Goal: Transaction & Acquisition: Purchase product/service

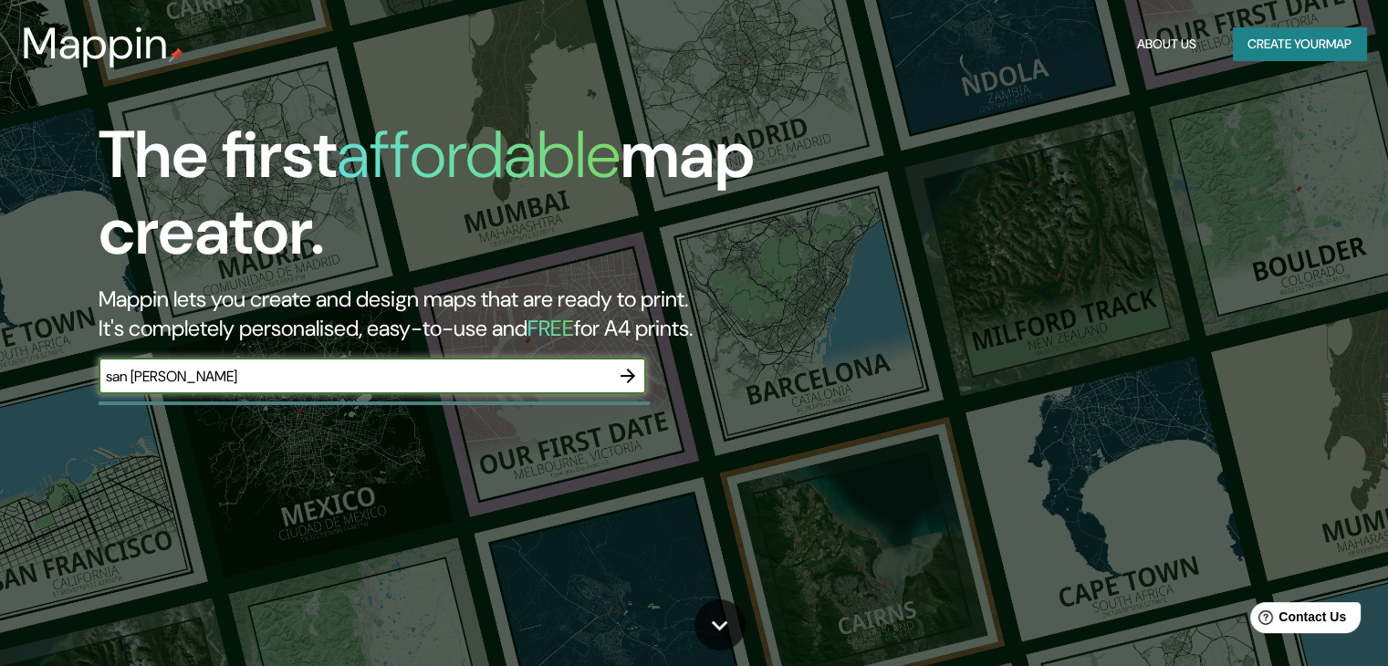
type input "san [PERSON_NAME]"
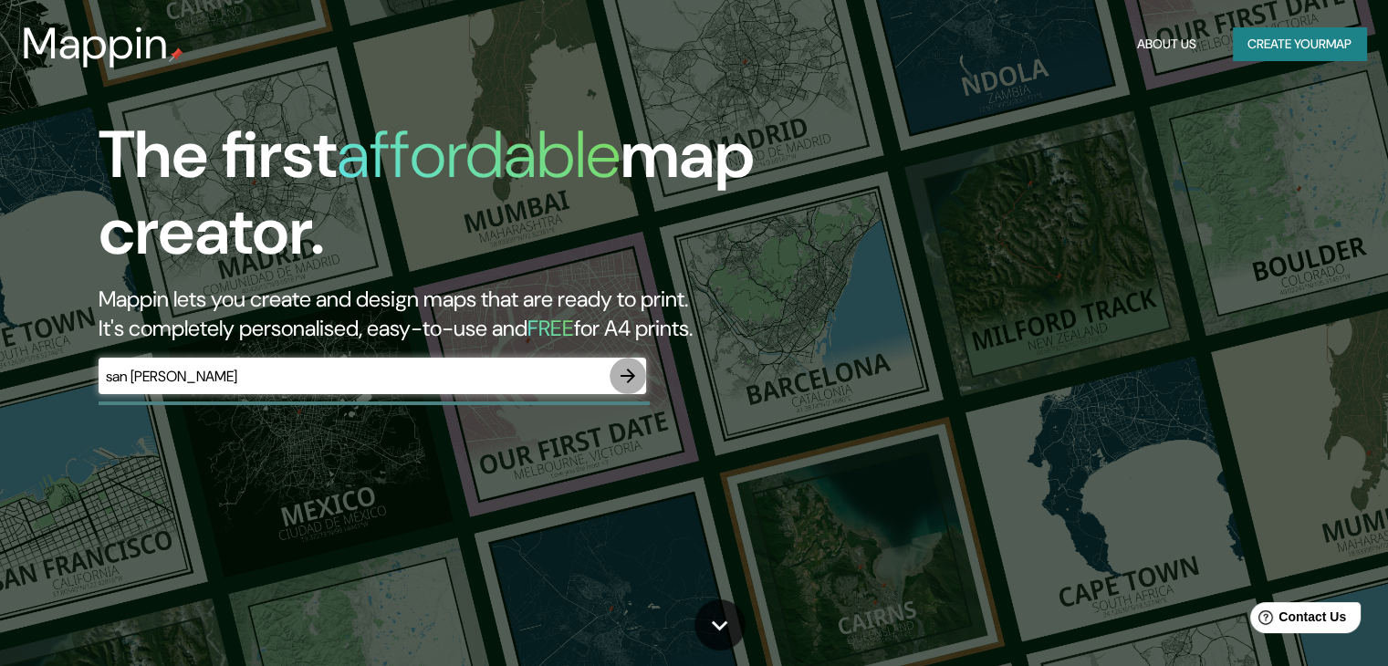
click at [624, 375] on icon "button" at bounding box center [628, 376] width 15 height 15
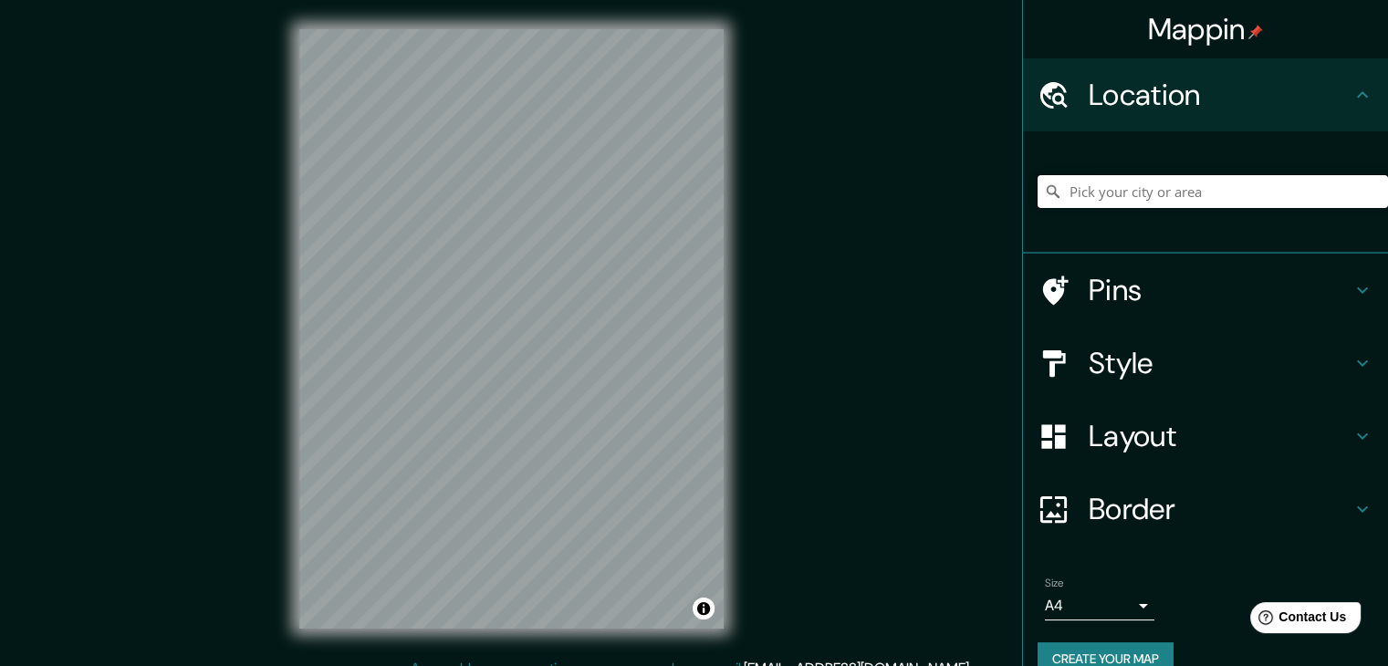
click at [1116, 194] on input "Pick your city or area" at bounding box center [1213, 191] width 351 height 33
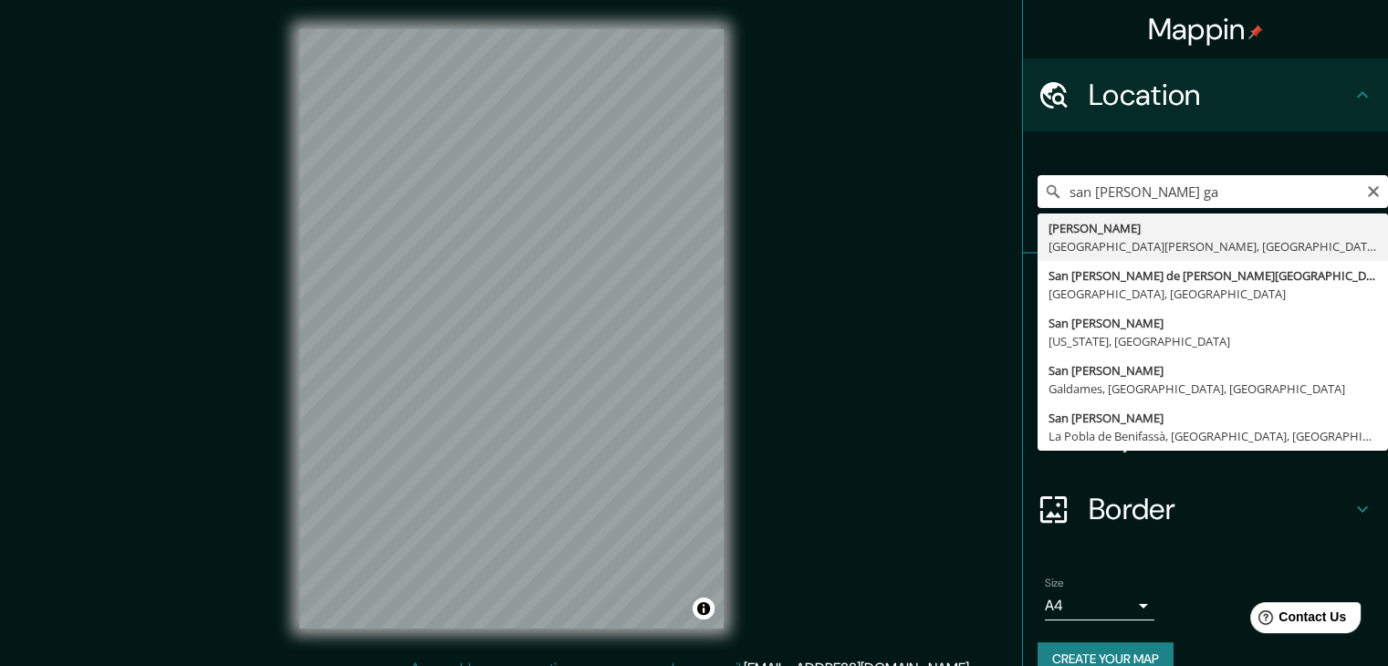
type input "[PERSON_NAME], [GEOGRAPHIC_DATA][PERSON_NAME], [GEOGRAPHIC_DATA]"
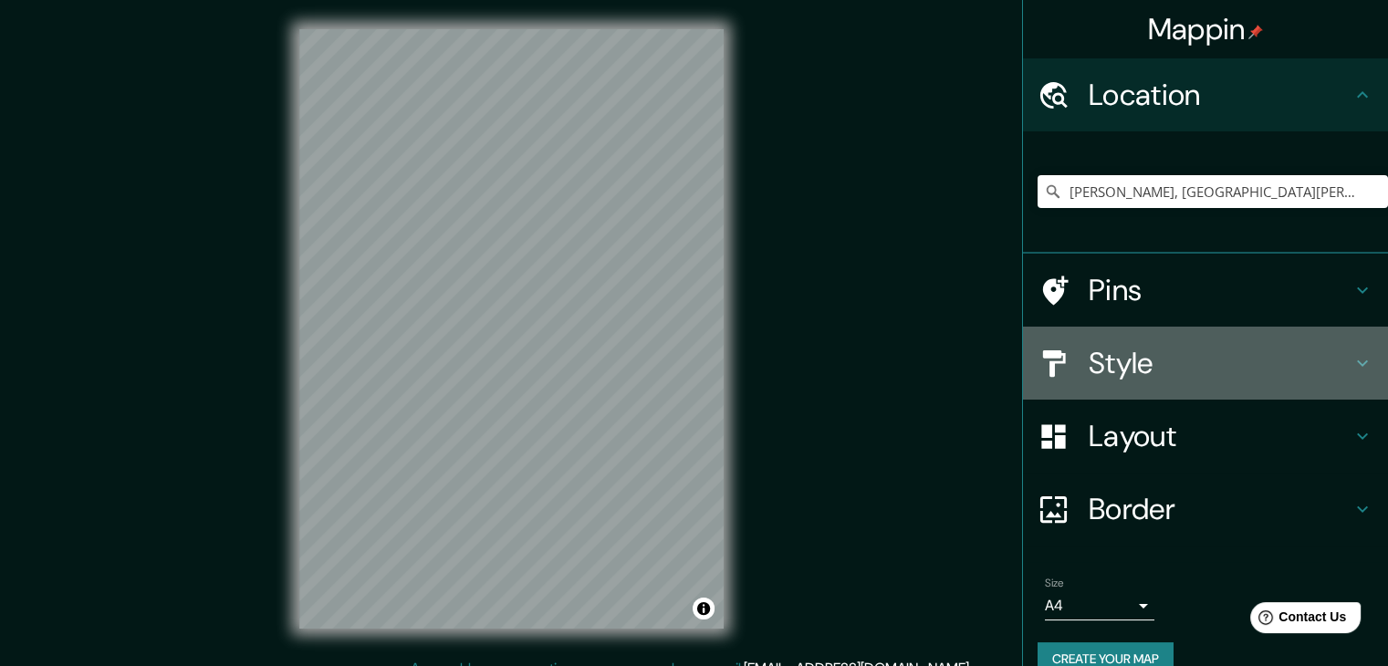
click at [1329, 361] on h4 "Style" at bounding box center [1220, 363] width 263 height 37
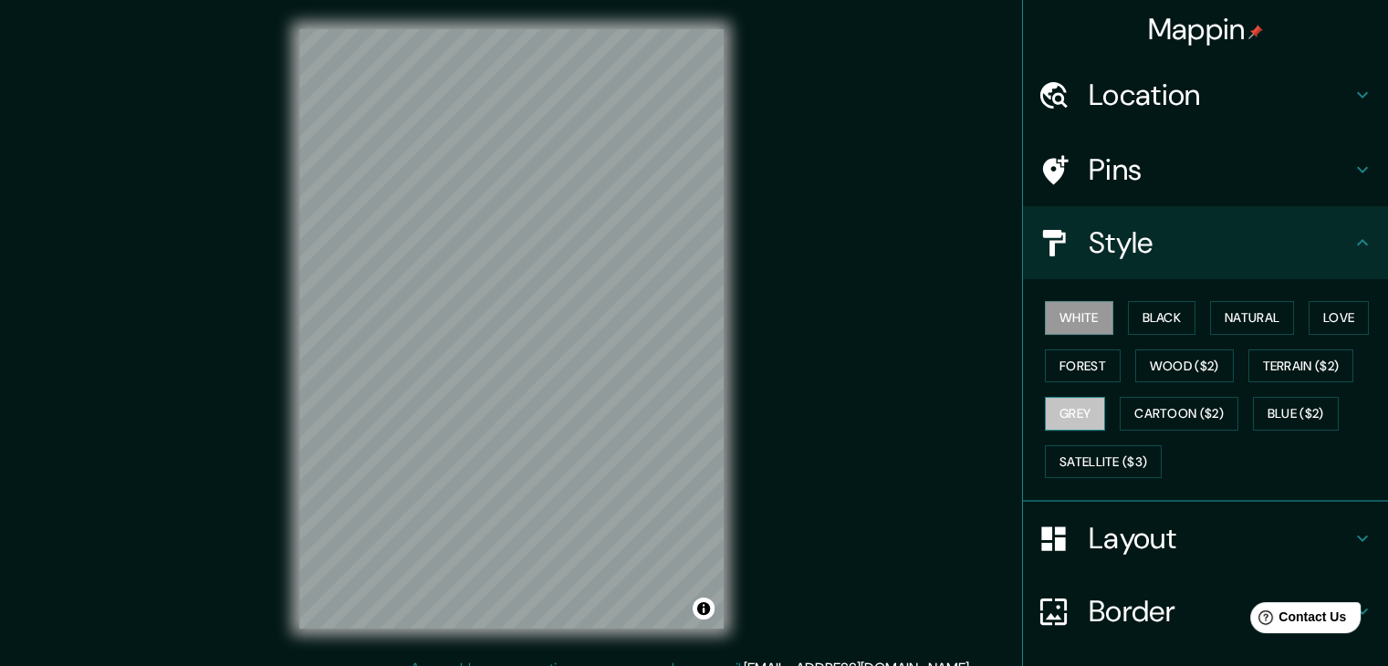
click at [1058, 410] on button "Grey" at bounding box center [1075, 414] width 60 height 34
click at [1059, 322] on button "White" at bounding box center [1079, 318] width 68 height 34
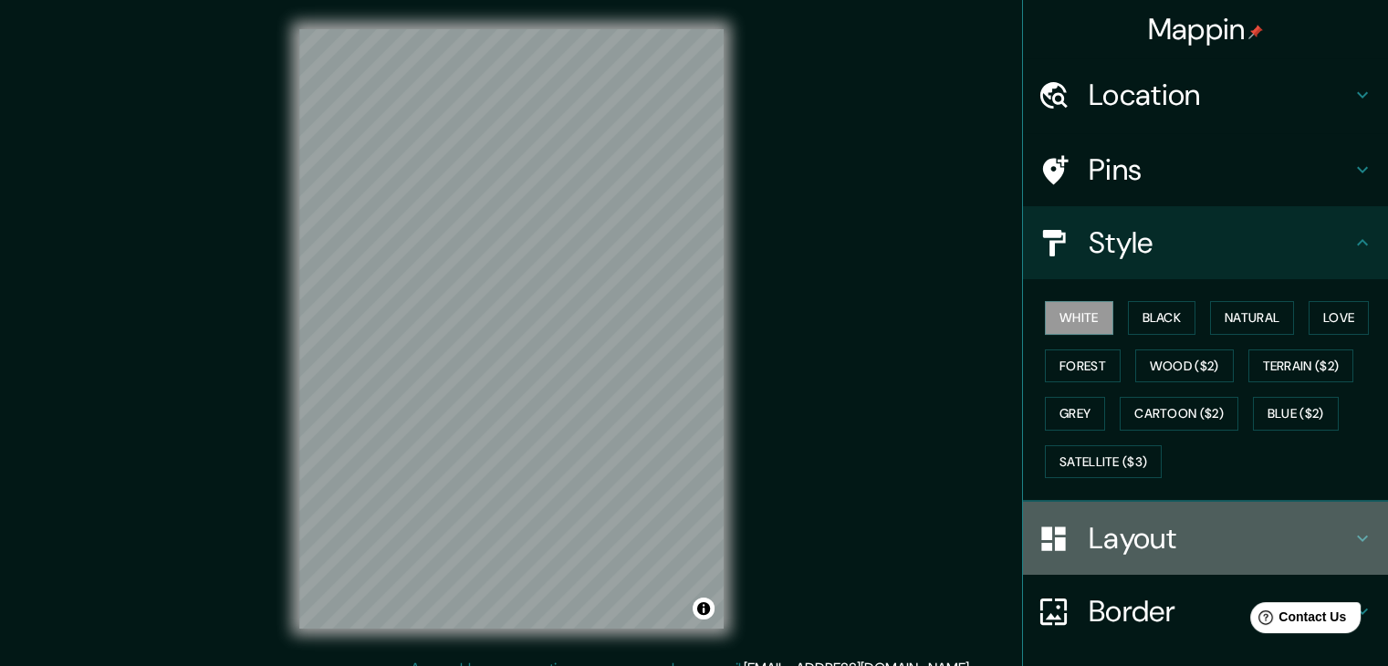
click at [1278, 526] on h4 "Layout" at bounding box center [1220, 538] width 263 height 37
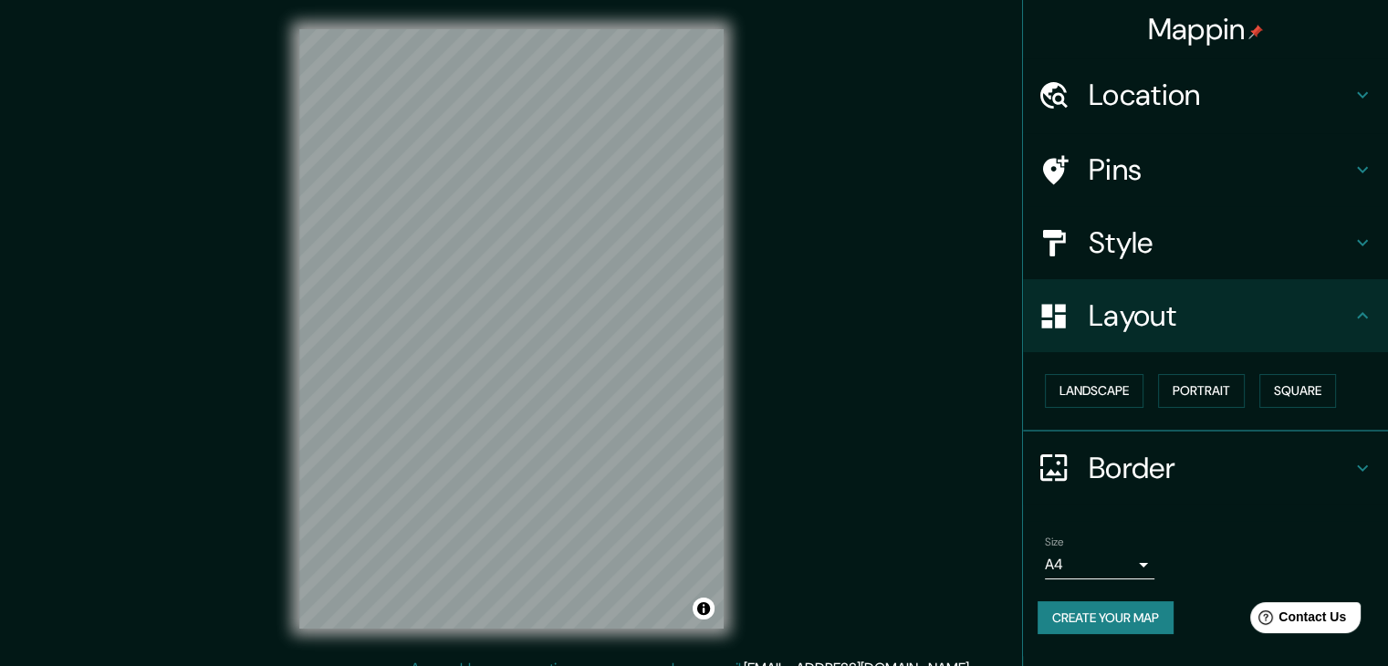
scroll to position [21, 0]
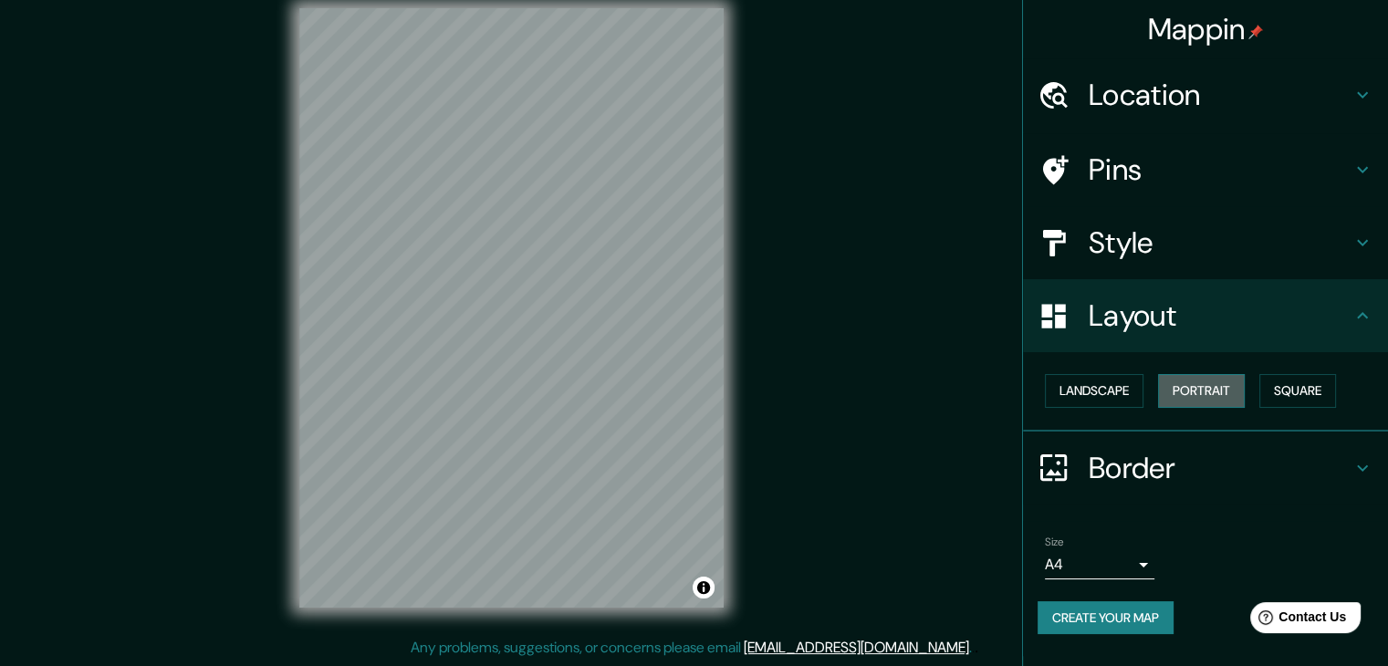
click at [1215, 401] on button "Portrait" at bounding box center [1201, 391] width 87 height 34
click at [1094, 395] on button "Landscape" at bounding box center [1094, 391] width 99 height 34
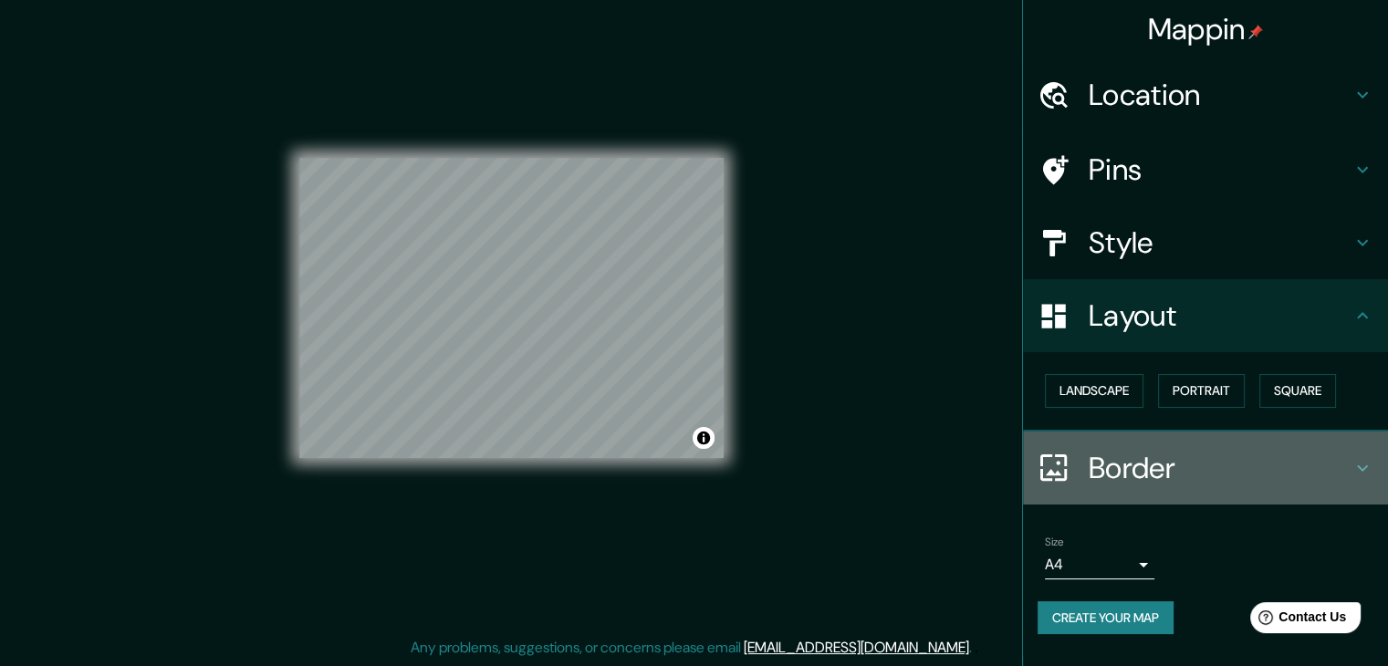
click at [1358, 473] on icon at bounding box center [1363, 468] width 22 height 22
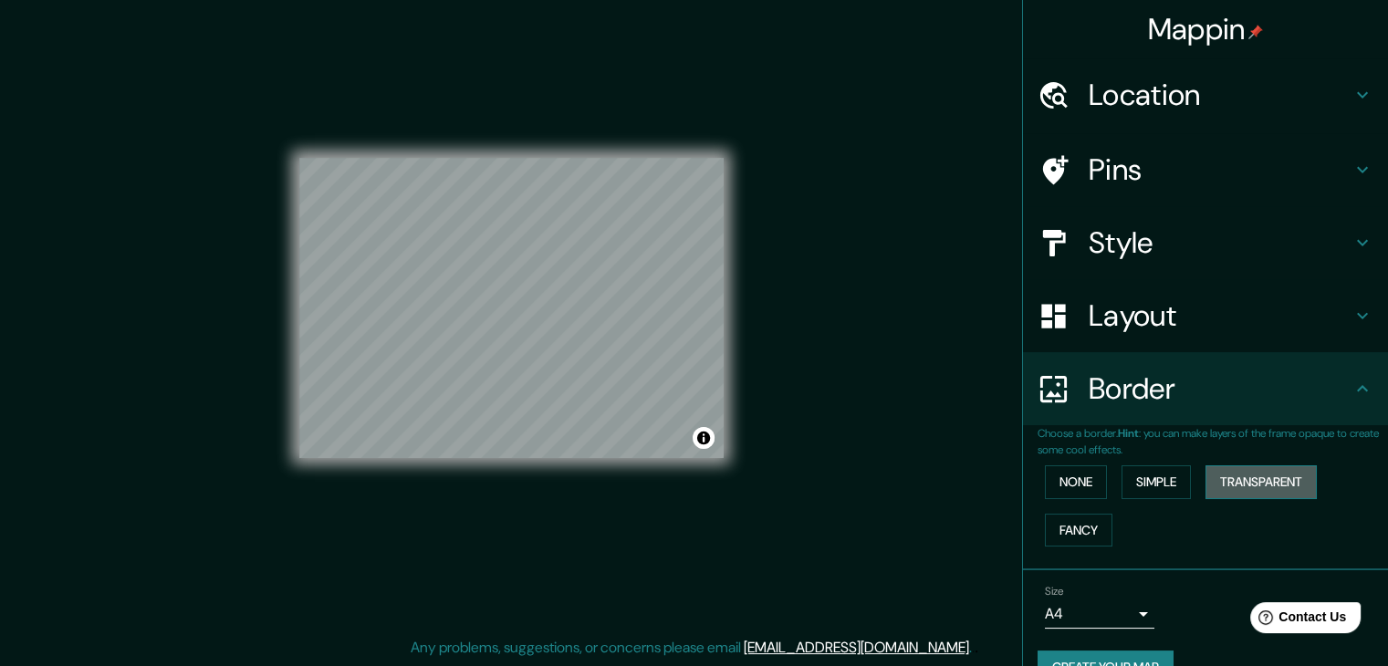
click at [1229, 483] on button "Transparent" at bounding box center [1261, 483] width 111 height 34
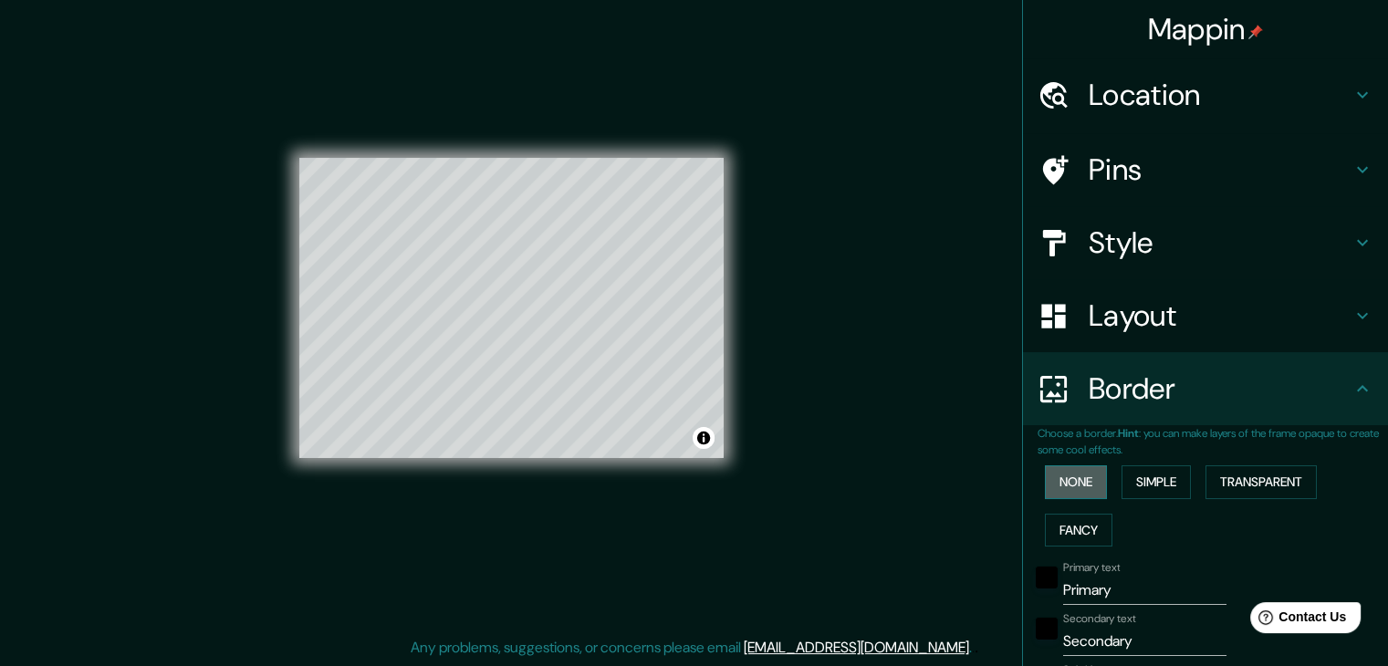
click at [1085, 492] on button "None" at bounding box center [1076, 483] width 62 height 34
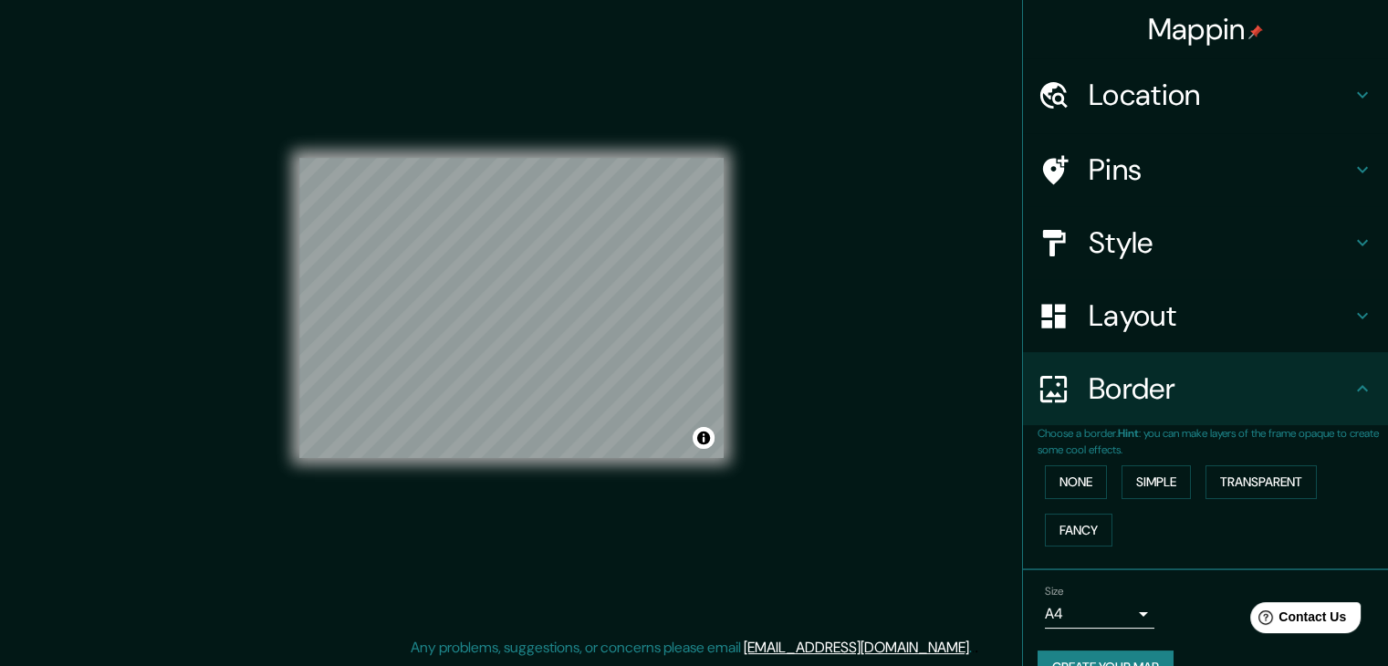
scroll to position [38, 0]
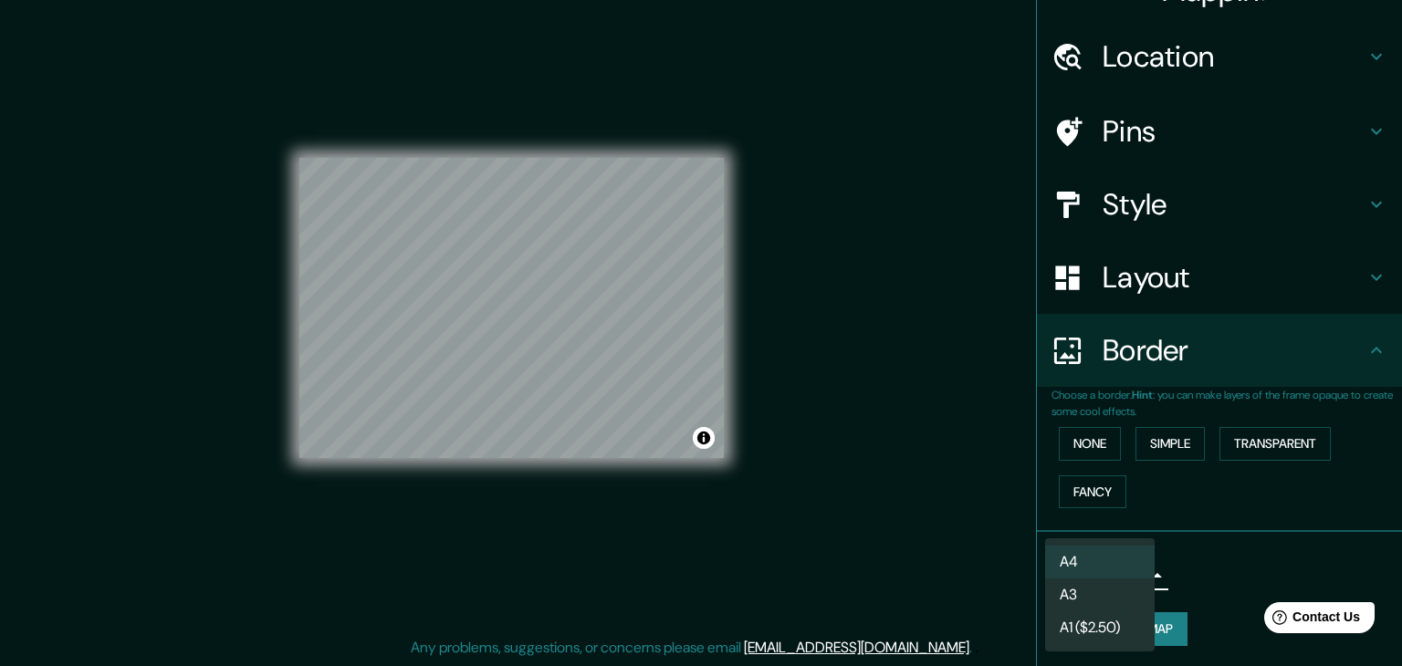
click at [1129, 575] on body "Mappin Location Garza García, Nuevo León, Mexico Pins Style Layout Border Choos…" at bounding box center [701, 312] width 1402 height 666
click at [1131, 599] on li "A3" at bounding box center [1100, 595] width 110 height 33
click at [1130, 581] on body "Mappin Location Garza García, Nuevo León, Mexico Pins Style Layout Border Choos…" at bounding box center [701, 312] width 1402 height 666
click at [1113, 563] on li "A4" at bounding box center [1100, 562] width 110 height 33
type input "single"
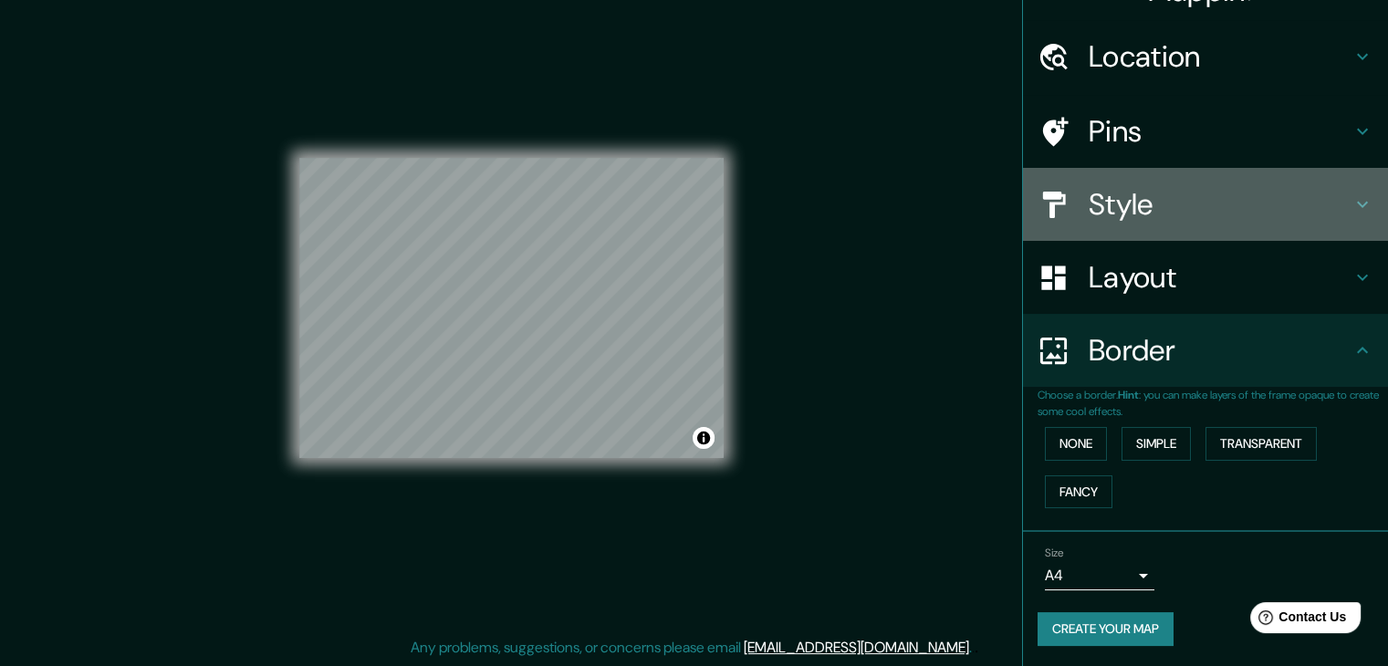
click at [1326, 199] on h4 "Style" at bounding box center [1220, 204] width 263 height 37
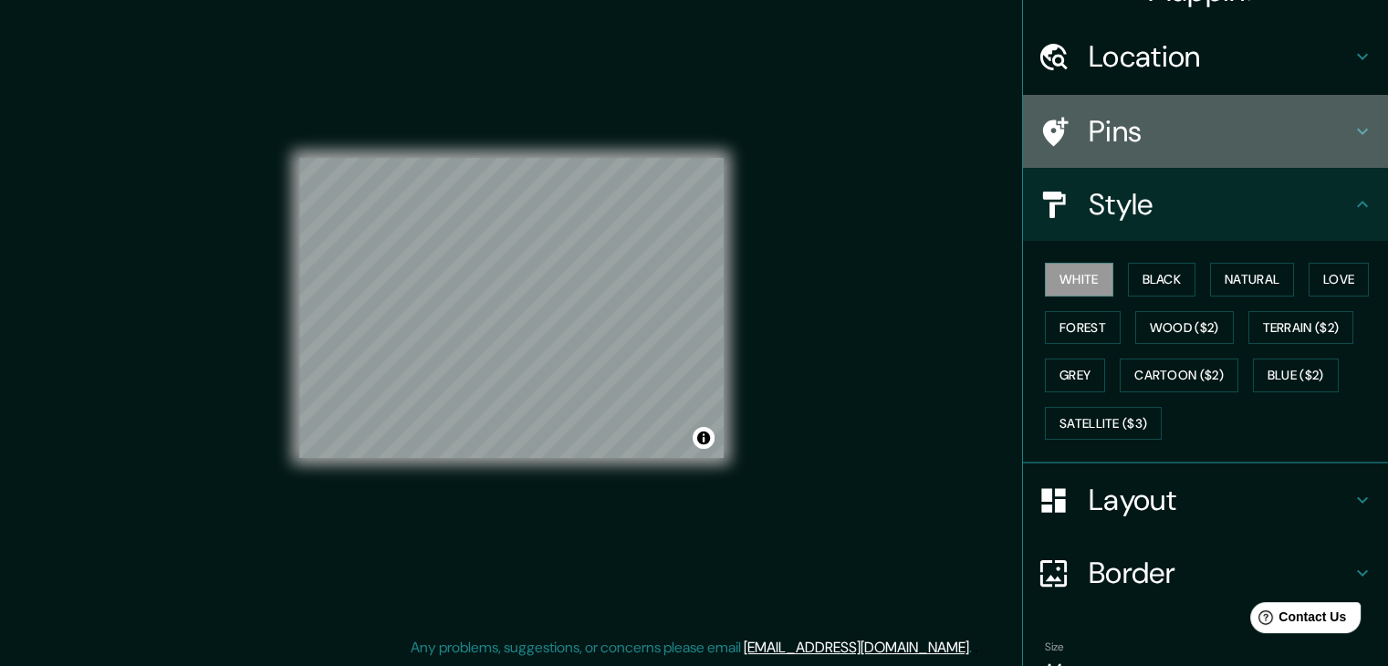
click at [1352, 126] on icon at bounding box center [1363, 131] width 22 height 22
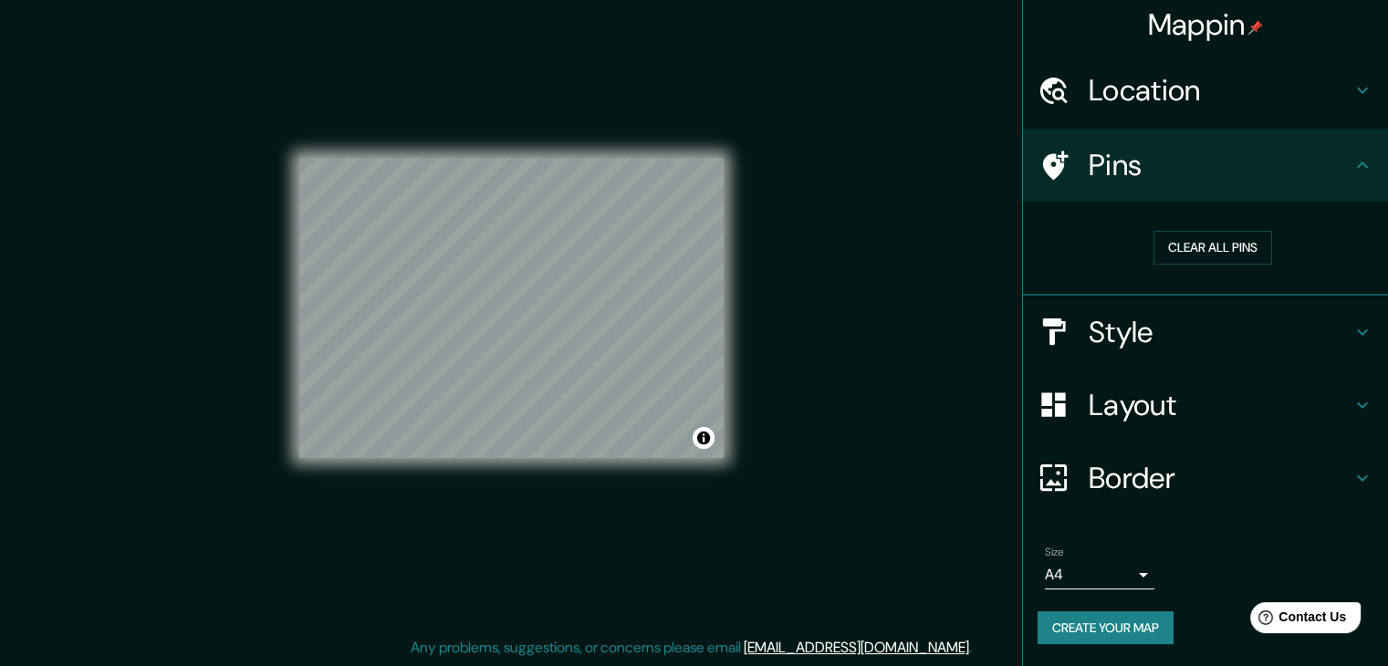
scroll to position [4, 0]
click at [1220, 250] on button "Clear all pins" at bounding box center [1213, 249] width 119 height 34
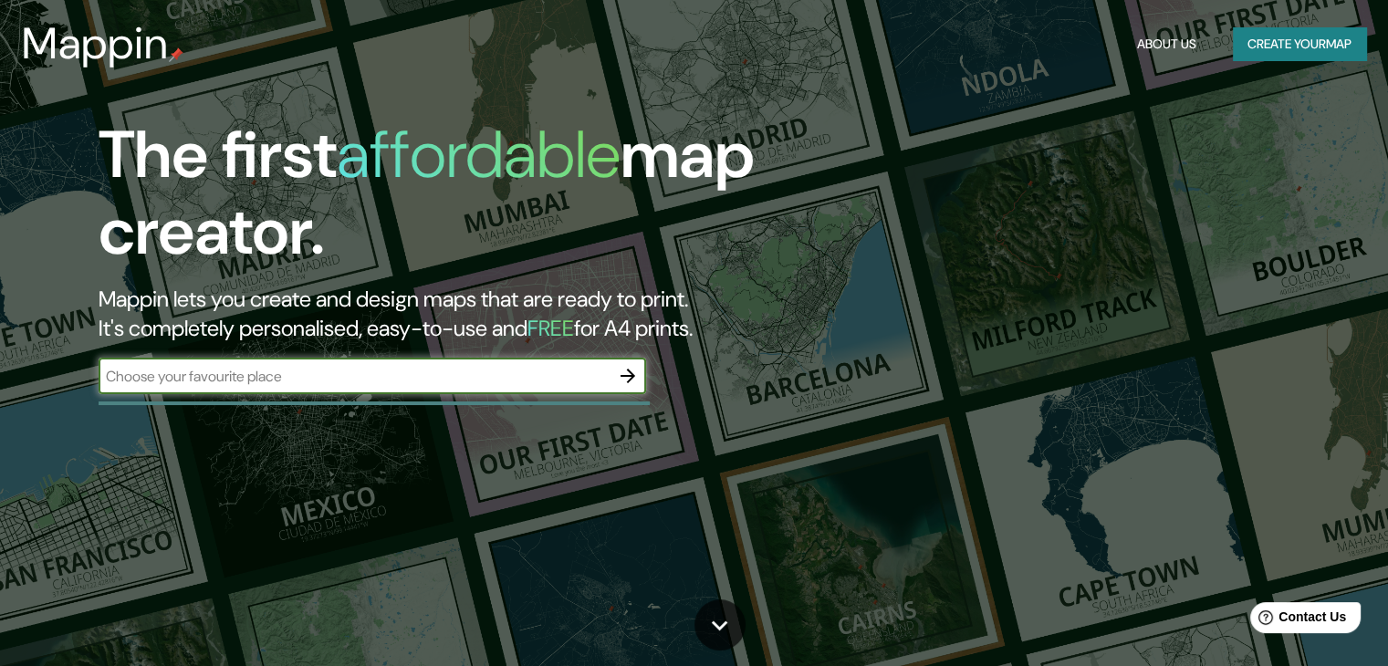
click at [536, 381] on input "text" at bounding box center [354, 376] width 511 height 21
type input "san [PERSON_NAME]"
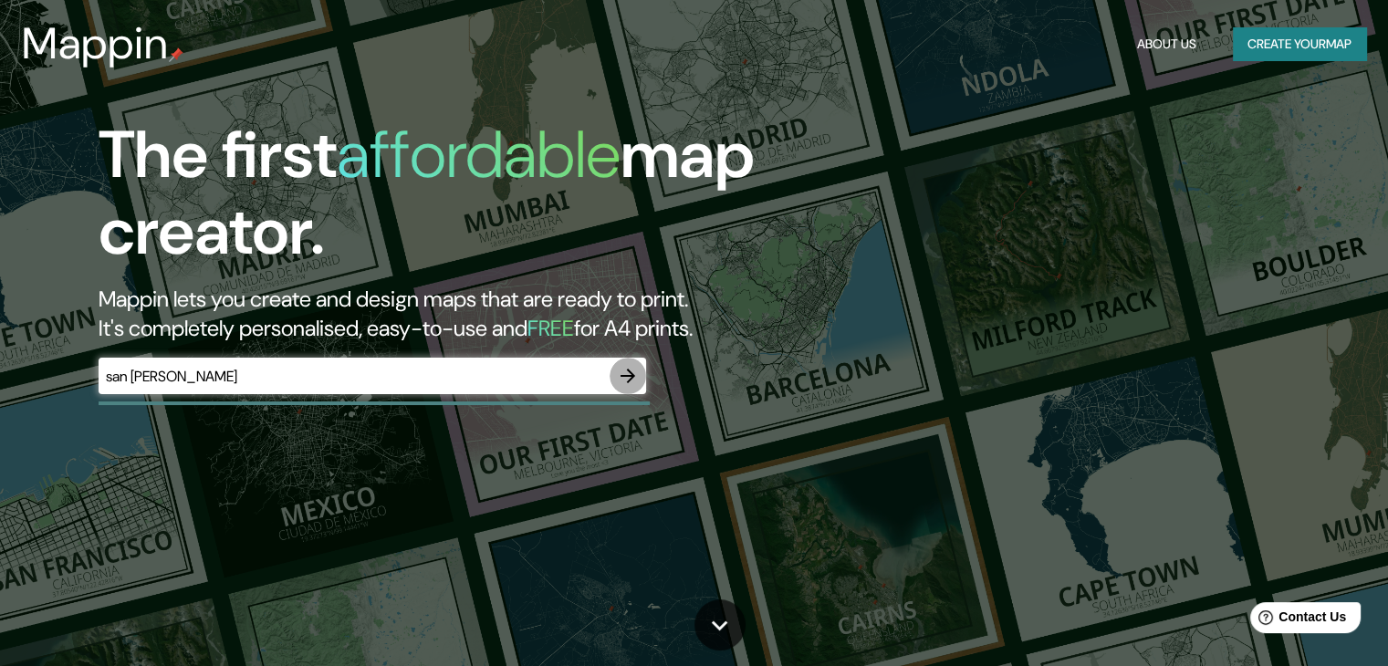
click at [632, 387] on button "button" at bounding box center [628, 376] width 37 height 37
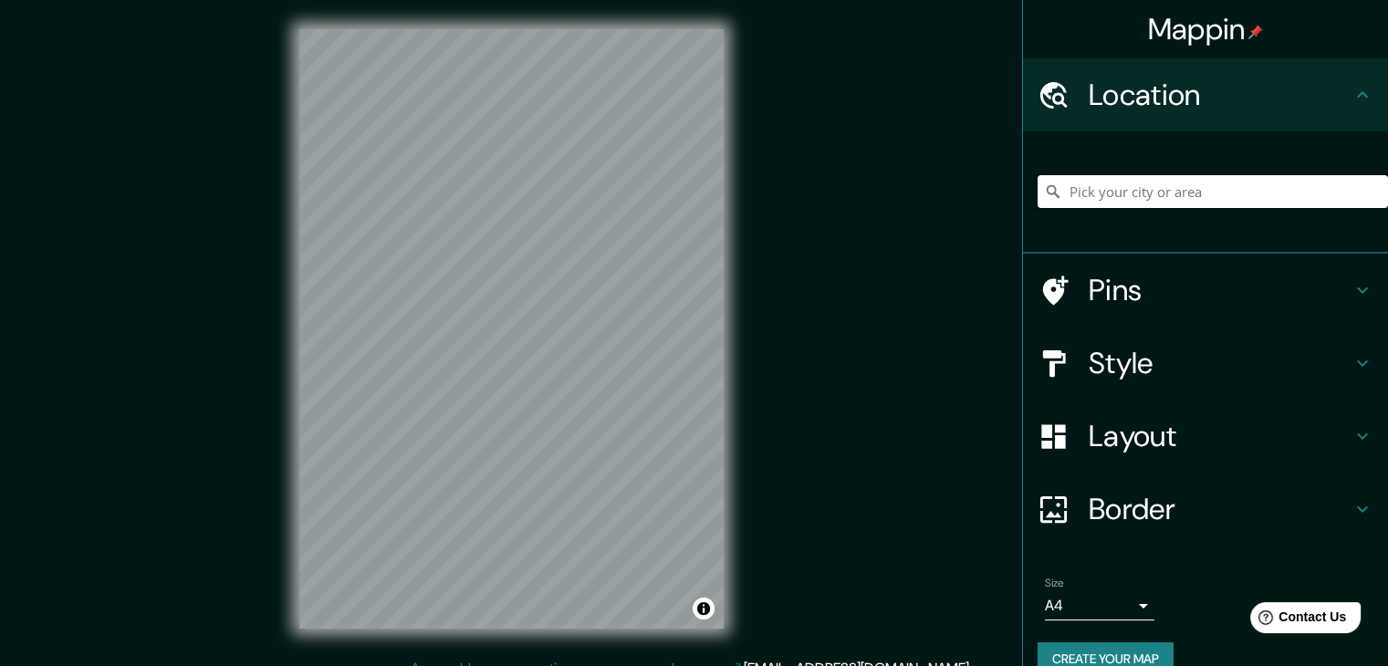
click at [1128, 187] on input "Pick your city or area" at bounding box center [1213, 191] width 351 height 33
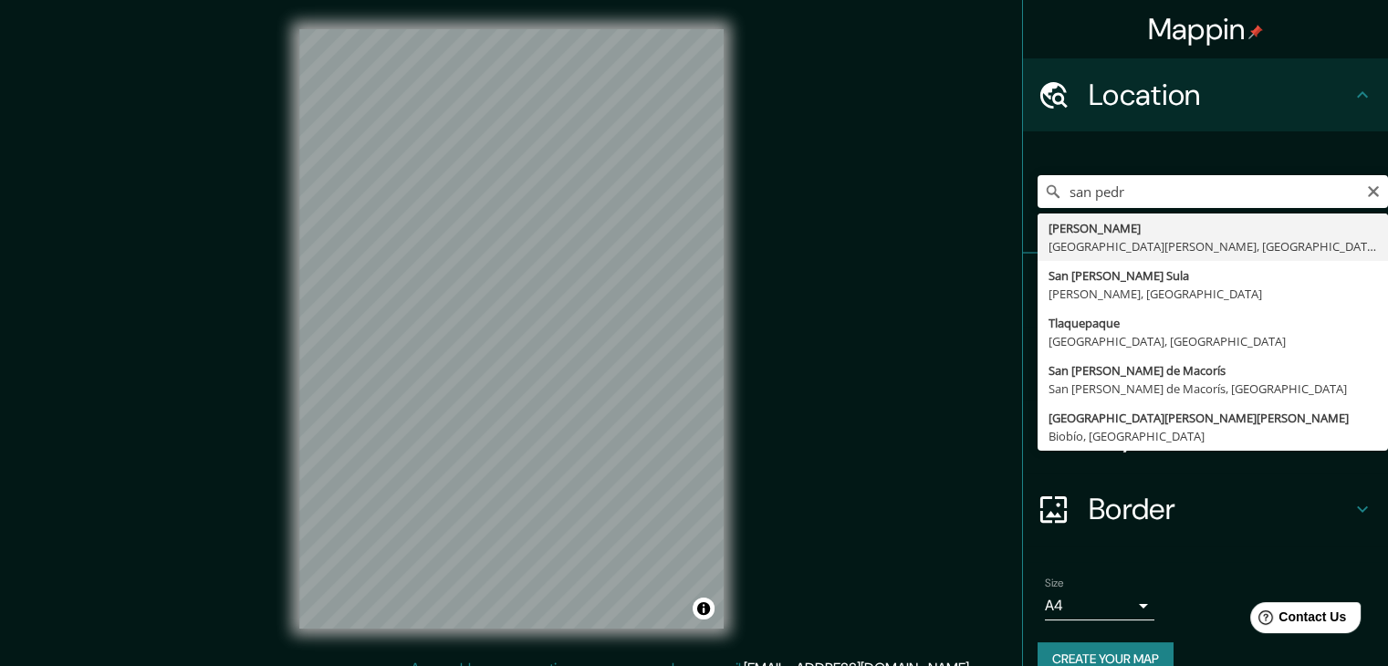
type input "[PERSON_NAME], [GEOGRAPHIC_DATA][PERSON_NAME], [GEOGRAPHIC_DATA]"
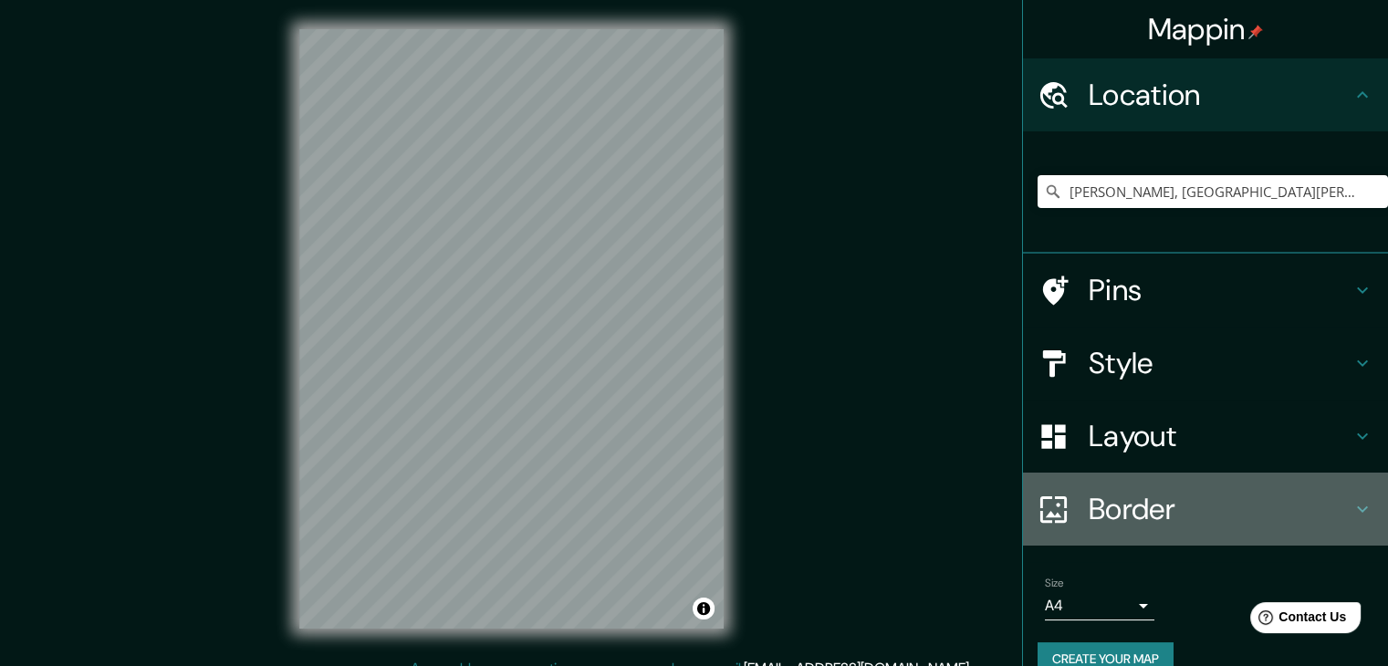
click at [1147, 496] on h4 "Border" at bounding box center [1220, 509] width 263 height 37
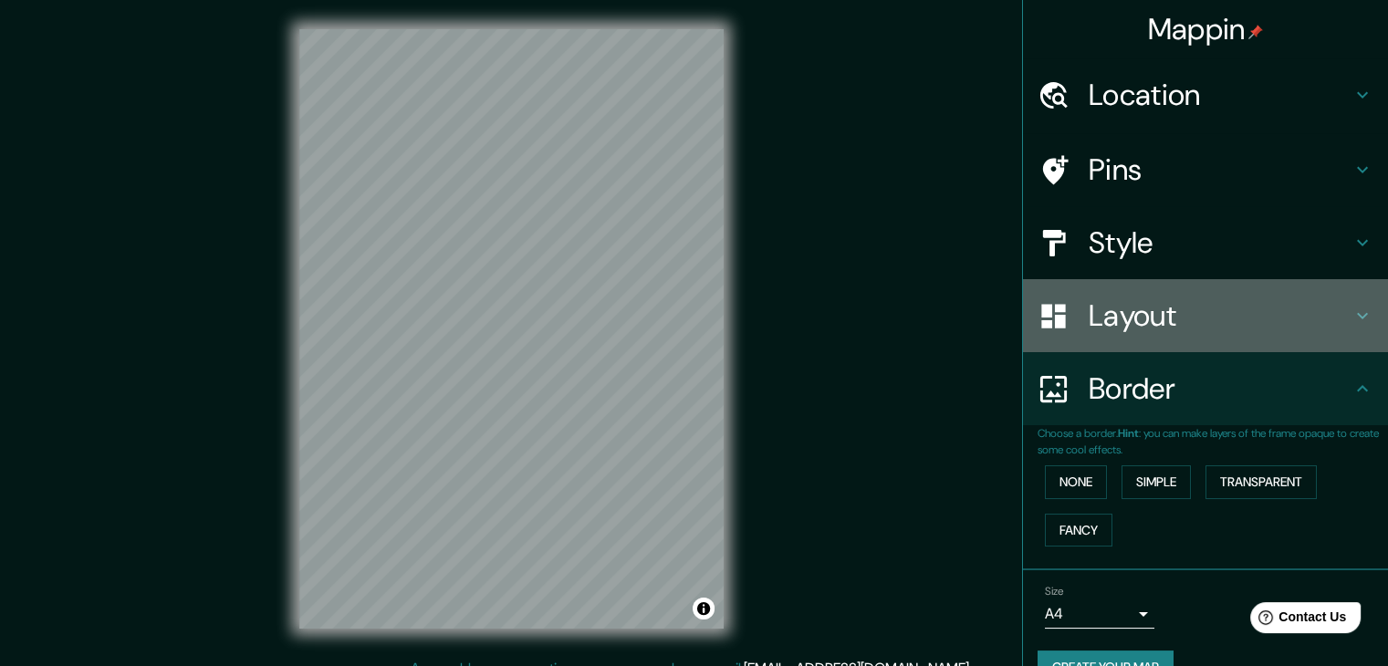
click at [1245, 308] on h4 "Layout" at bounding box center [1220, 316] width 263 height 37
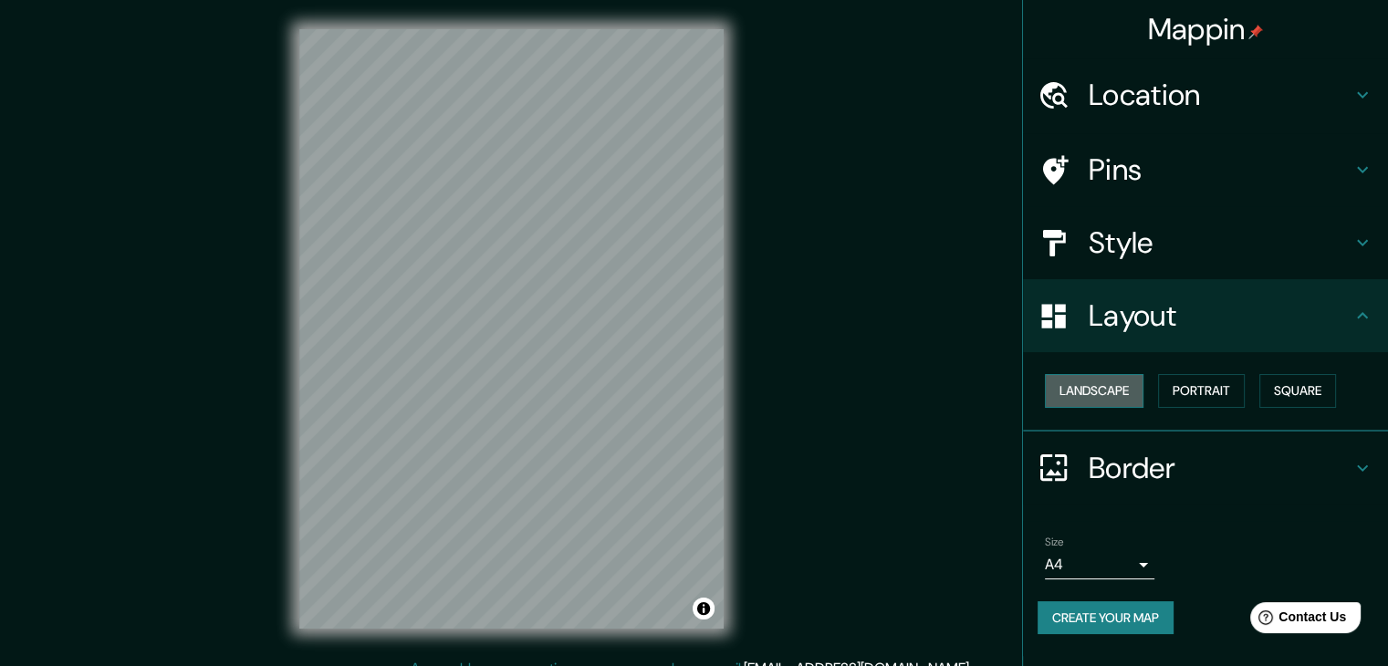
click at [1109, 393] on button "Landscape" at bounding box center [1094, 391] width 99 height 34
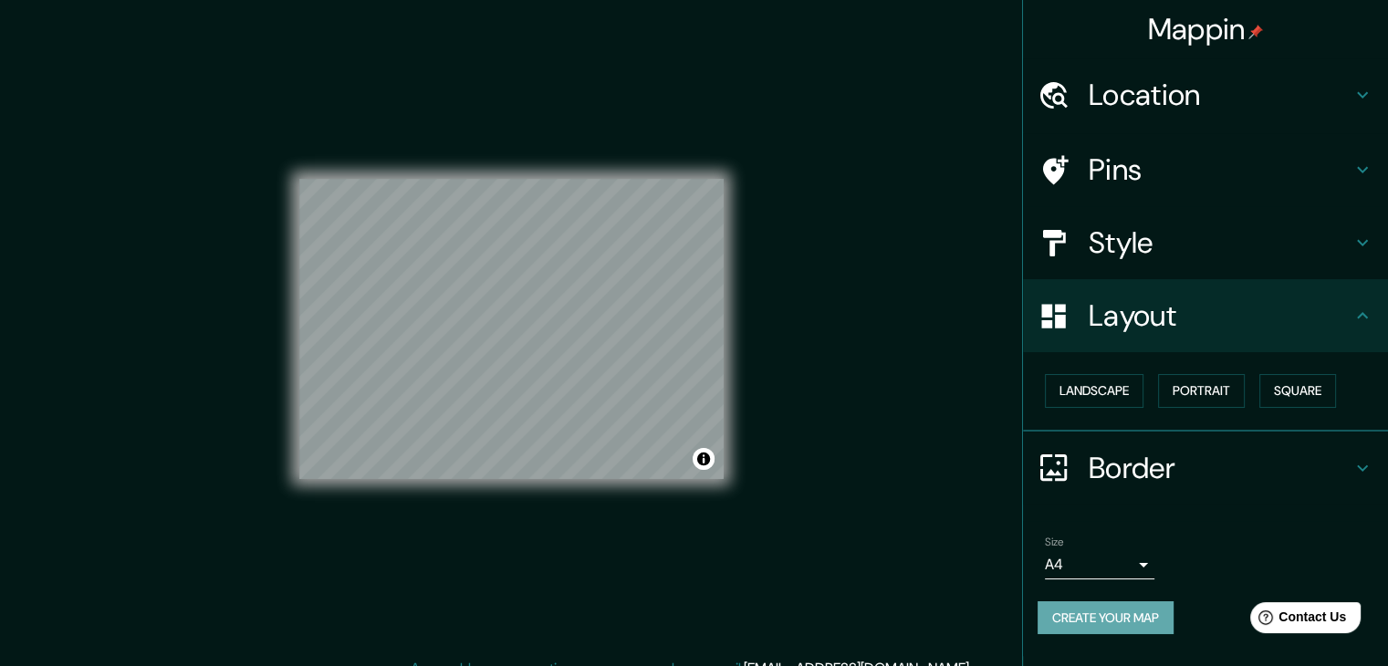
click at [1115, 615] on button "Create your map" at bounding box center [1106, 619] width 136 height 34
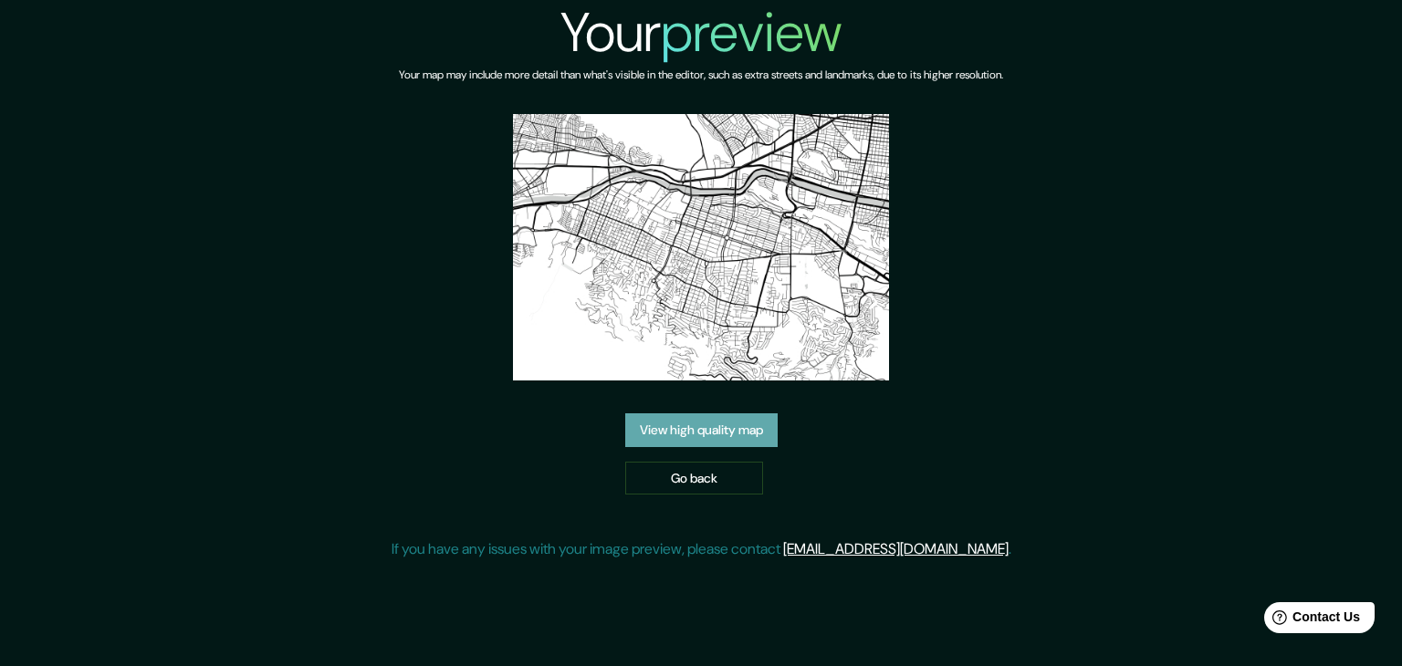
click at [722, 439] on link "View high quality map" at bounding box center [701, 431] width 152 height 34
